Goal: Task Accomplishment & Management: Manage account settings

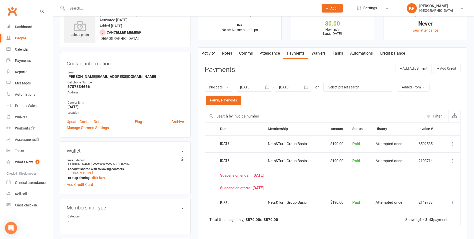
scroll to position [25, 0]
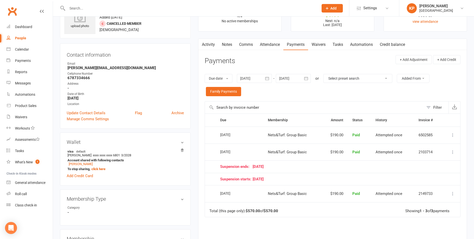
click at [270, 79] on icon "button" at bounding box center [267, 78] width 5 height 5
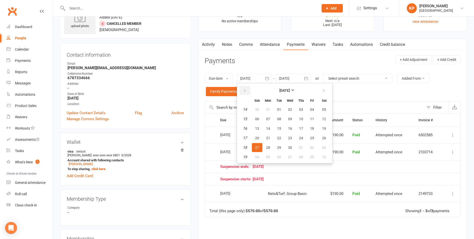
click at [245, 89] on icon "button" at bounding box center [245, 91] width 4 height 4
click at [263, 110] on button "26" at bounding box center [257, 109] width 11 height 9
type input "[DATE]"
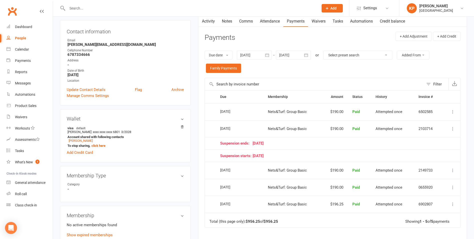
scroll to position [50, 0]
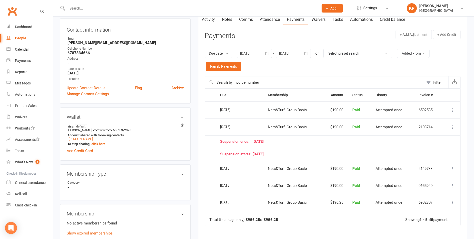
drag, startPoint x: 216, startPoint y: 168, endPoint x: 247, endPoint y: 169, distance: 31.0
click at [247, 169] on td "[DATE]" at bounding box center [240, 168] width 48 height 17
drag, startPoint x: 247, startPoint y: 169, endPoint x: 213, endPoint y: 141, distance: 44.4
click at [213, 141] on td at bounding box center [210, 141] width 11 height 13
click at [81, 140] on link "[PERSON_NAME]" at bounding box center [81, 139] width 24 height 4
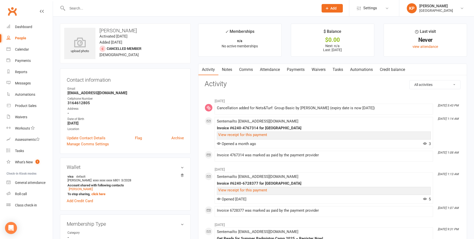
click at [297, 68] on link "Payments" at bounding box center [296, 70] width 25 height 12
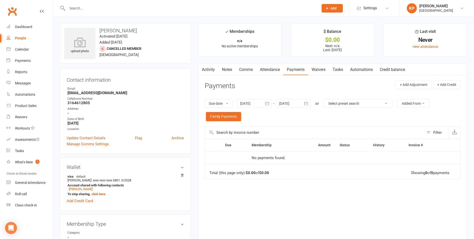
click at [268, 102] on icon "button" at bounding box center [268, 103] width 4 height 3
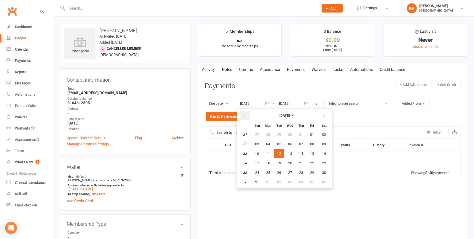
click at [246, 117] on icon "button" at bounding box center [245, 116] width 4 height 4
click at [279, 134] on span "01" at bounding box center [279, 134] width 4 height 4
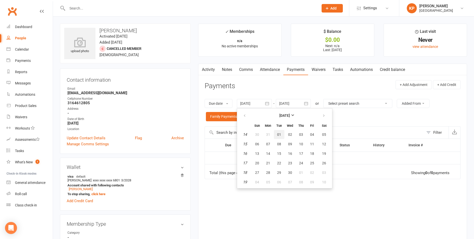
type input "[DATE]"
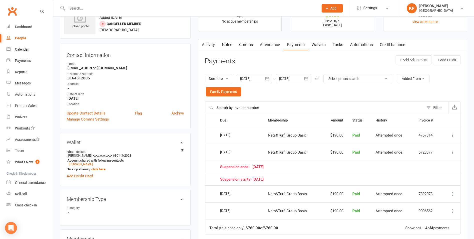
scroll to position [25, 0]
drag, startPoint x: 241, startPoint y: 193, endPoint x: 219, endPoint y: 194, distance: 22.8
click at [219, 194] on td "[DATE]" at bounding box center [240, 193] width 48 height 17
drag, startPoint x: 219, startPoint y: 194, endPoint x: 211, endPoint y: 196, distance: 7.5
click at [211, 196] on td "Select this" at bounding box center [210, 193] width 11 height 17
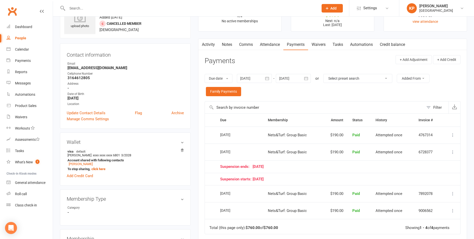
scroll to position [0, 0]
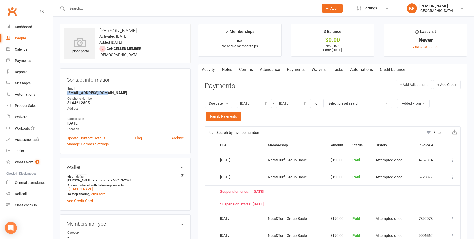
drag, startPoint x: 66, startPoint y: 94, endPoint x: 110, endPoint y: 91, distance: 44.4
click at [110, 91] on div "Contact information Owner Email [EMAIL_ADDRESS][DOMAIN_NAME] Cellphone Number […" at bounding box center [125, 110] width 131 height 85
copy strong "[EMAIL_ADDRESS][DOMAIN_NAME]"
click at [122, 88] on div "Email" at bounding box center [126, 88] width 117 height 5
drag, startPoint x: 66, startPoint y: 93, endPoint x: 111, endPoint y: 93, distance: 45.3
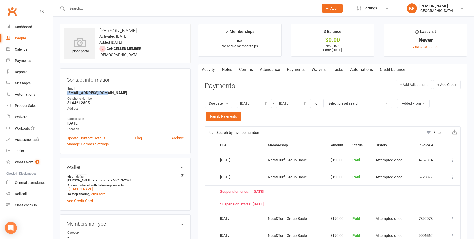
click at [111, 93] on div "Contact information Owner Email [EMAIL_ADDRESS][DOMAIN_NAME] Cellphone Number […" at bounding box center [125, 110] width 131 height 85
copy strong "[EMAIL_ADDRESS][DOMAIN_NAME]"
click at [121, 93] on strong "[EMAIL_ADDRESS][DOMAIN_NAME]" at bounding box center [126, 93] width 117 height 5
drag, startPoint x: 68, startPoint y: 93, endPoint x: 107, endPoint y: 93, distance: 39.3
click at [107, 93] on div "Contact information Owner Email [EMAIL_ADDRESS][DOMAIN_NAME] Cellphone Number […" at bounding box center [125, 110] width 131 height 85
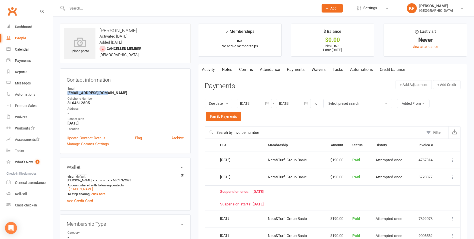
copy strong "[EMAIL_ADDRESS][DOMAIN_NAME]"
click at [111, 96] on ul "Owner Email [EMAIL_ADDRESS][DOMAIN_NAME] Cellphone Number [PHONE_NUMBER] Addres…" at bounding box center [125, 108] width 117 height 45
drag, startPoint x: 67, startPoint y: 94, endPoint x: 112, endPoint y: 93, distance: 44.8
click at [112, 93] on li "Email [EMAIL_ADDRESS][DOMAIN_NAME]" at bounding box center [125, 90] width 117 height 9
copy strong "[EMAIL_ADDRESS][DOMAIN_NAME]"
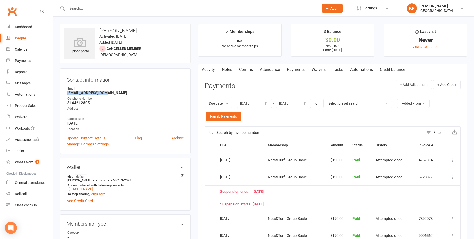
click at [114, 92] on strong "[EMAIL_ADDRESS][DOMAIN_NAME]" at bounding box center [126, 93] width 117 height 5
click at [93, 189] on link "[PERSON_NAME]" at bounding box center [81, 189] width 24 height 4
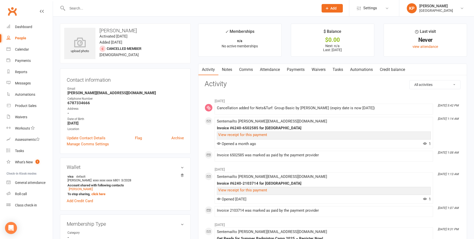
click at [296, 67] on link "Payments" at bounding box center [296, 70] width 25 height 12
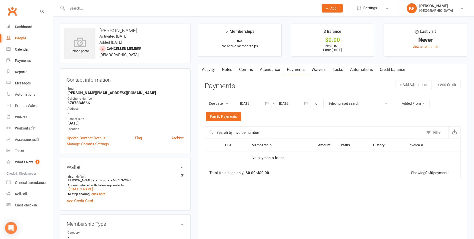
click at [267, 104] on icon "button" at bounding box center [268, 103] width 4 height 3
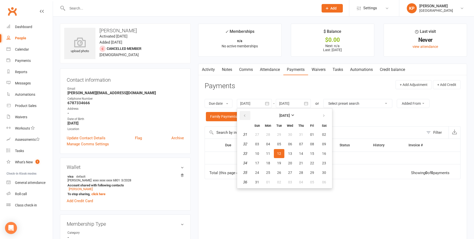
click at [246, 117] on icon "button" at bounding box center [245, 116] width 4 height 4
click at [287, 135] on button "02" at bounding box center [290, 134] width 11 height 9
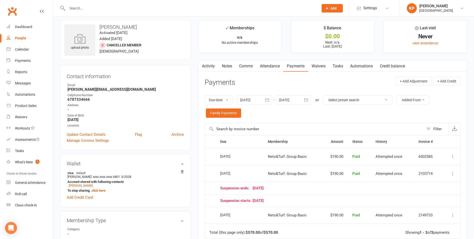
scroll to position [25, 0]
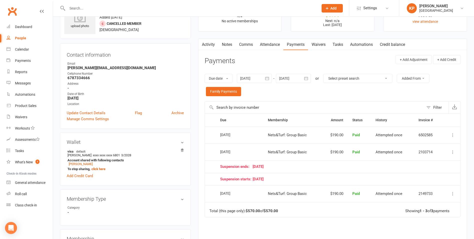
click at [269, 79] on icon "button" at bounding box center [268, 78] width 4 height 3
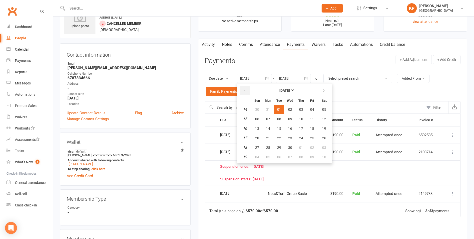
click at [249, 87] on button "button" at bounding box center [245, 90] width 11 height 9
click at [275, 112] on button "28" at bounding box center [279, 109] width 11 height 9
type input "[DATE]"
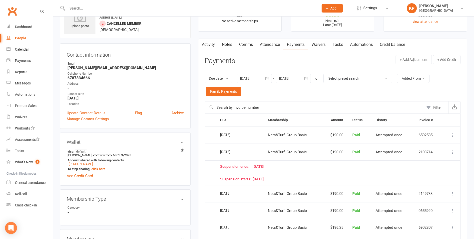
scroll to position [0, 0]
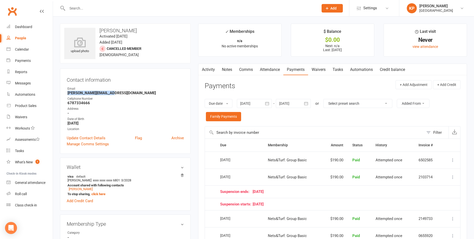
drag, startPoint x: 67, startPoint y: 94, endPoint x: 111, endPoint y: 94, distance: 43.8
click at [111, 94] on li "Email [PERSON_NAME][EMAIL_ADDRESS][DOMAIN_NAME]" at bounding box center [125, 90] width 117 height 9
copy strong "[PERSON_NAME][EMAIL_ADDRESS][DOMAIN_NAME]"
click at [130, 88] on div "Email" at bounding box center [126, 88] width 117 height 5
click at [81, 187] on link "[PERSON_NAME]" at bounding box center [81, 189] width 24 height 4
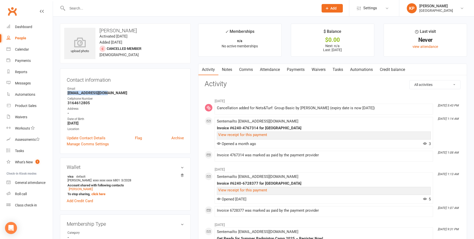
drag, startPoint x: 66, startPoint y: 93, endPoint x: 109, endPoint y: 92, distance: 43.0
click at [109, 92] on div "Contact information Owner Email [EMAIL_ADDRESS][DOMAIN_NAME] Cellphone Number […" at bounding box center [125, 110] width 131 height 85
copy strong "[EMAIL_ADDRESS][DOMAIN_NAME]"
click at [112, 91] on strong "[EMAIL_ADDRESS][DOMAIN_NAME]" at bounding box center [126, 93] width 117 height 5
click at [295, 72] on link "Payments" at bounding box center [296, 70] width 25 height 12
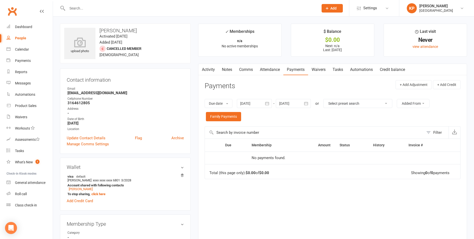
click at [270, 107] on button "button" at bounding box center [267, 103] width 9 height 9
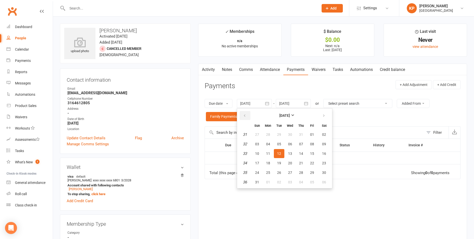
click at [245, 113] on button "button" at bounding box center [245, 115] width 11 height 9
click at [277, 137] on button "29" at bounding box center [279, 134] width 11 height 9
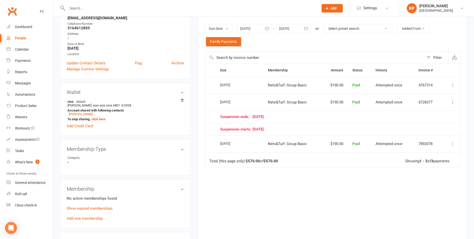
scroll to position [75, 0]
click at [265, 30] on button "button" at bounding box center [267, 28] width 9 height 9
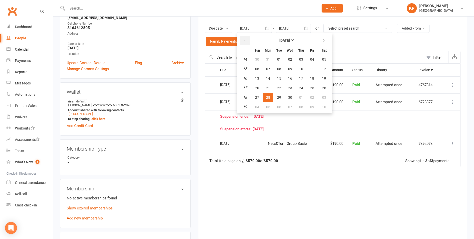
click at [248, 39] on button "button" at bounding box center [245, 40] width 11 height 9
click at [267, 59] on span "27" at bounding box center [268, 59] width 4 height 4
type input "[DATE]"
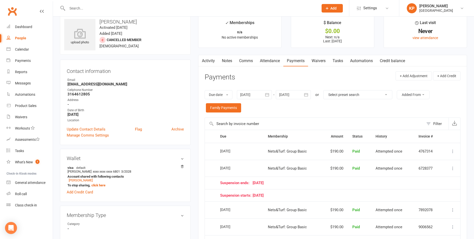
scroll to position [0, 0]
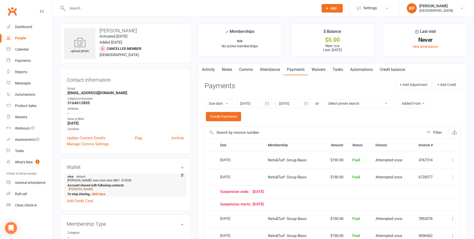
click at [87, 188] on link "[PERSON_NAME]" at bounding box center [81, 189] width 24 height 4
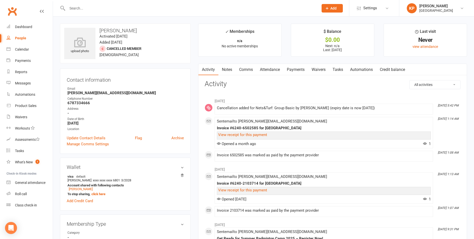
click at [292, 70] on link "Payments" at bounding box center [296, 70] width 25 height 12
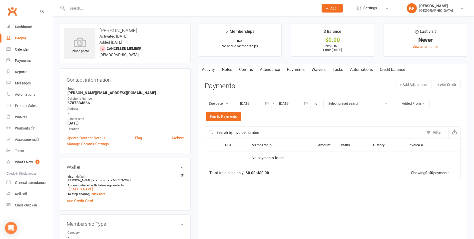
click at [265, 104] on button "button" at bounding box center [267, 103] width 9 height 9
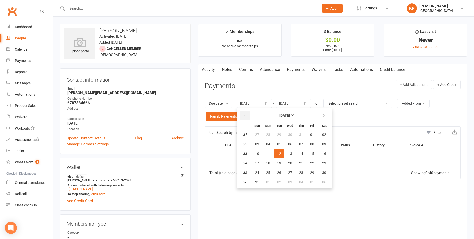
click at [244, 116] on button "button" at bounding box center [245, 115] width 11 height 9
click at [243, 116] on button "button" at bounding box center [245, 115] width 11 height 9
click at [269, 139] on button "05" at bounding box center [268, 143] width 11 height 9
type input "[DATE]"
